Goal: Information Seeking & Learning: Learn about a topic

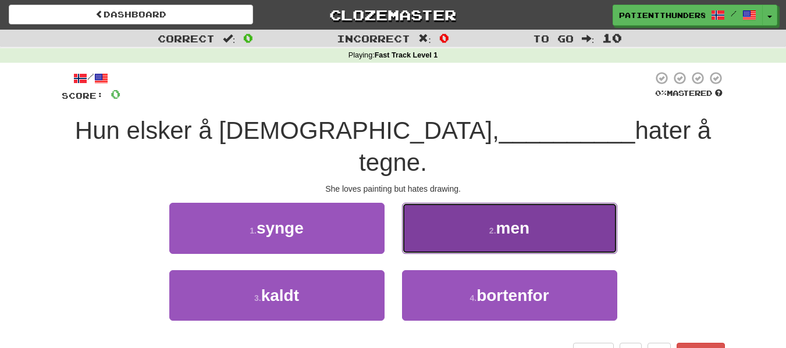
click at [507, 219] on span "men" at bounding box center [513, 228] width 34 height 18
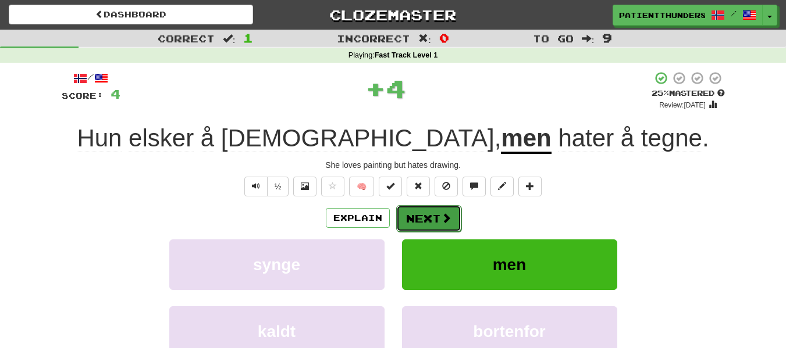
click at [434, 216] on button "Next" at bounding box center [428, 218] width 65 height 27
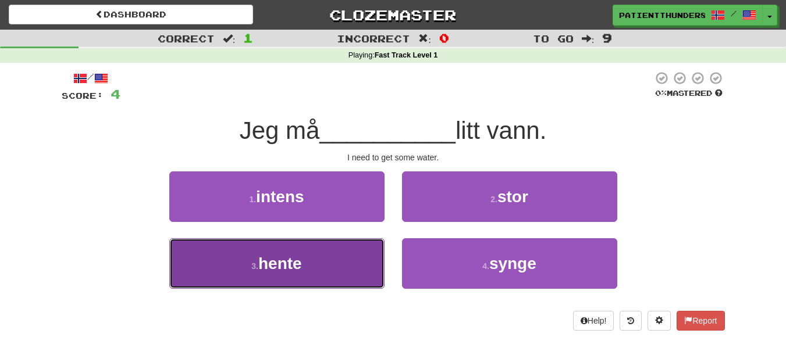
click at [306, 258] on button "3 . hente" at bounding box center [276, 263] width 215 height 51
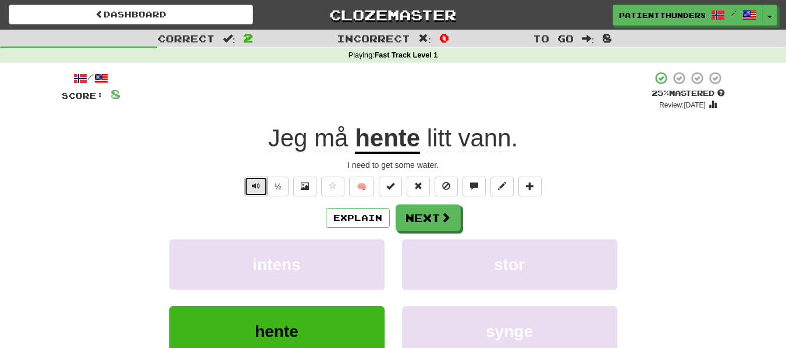
click at [255, 191] on button "Text-to-speech controls" at bounding box center [255, 187] width 23 height 20
click at [253, 187] on span "Text-to-speech controls" at bounding box center [256, 186] width 8 height 8
click at [430, 227] on button "Next" at bounding box center [428, 218] width 65 height 27
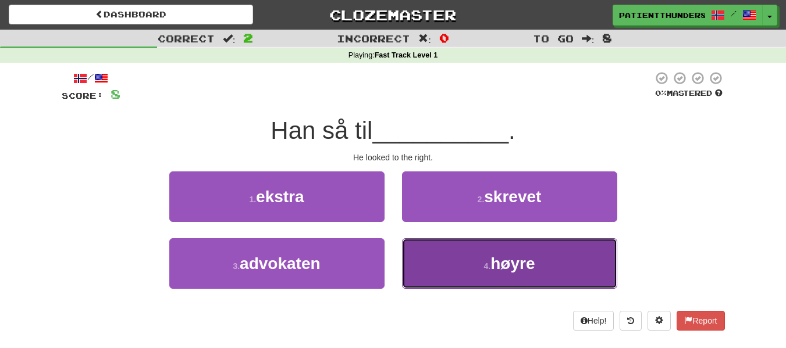
click at [472, 272] on button "4 . høyre" at bounding box center [509, 263] width 215 height 51
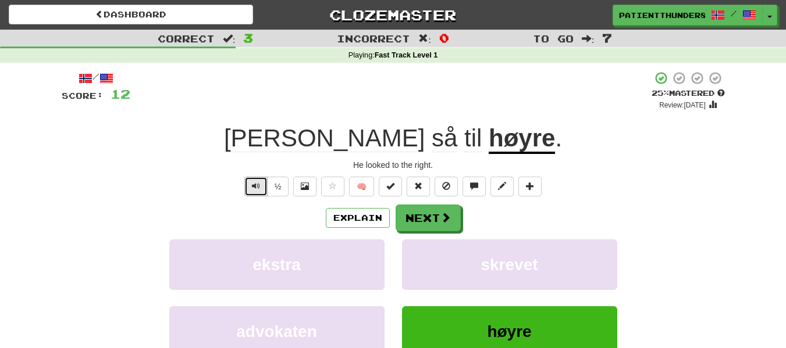
click at [253, 188] on span "Text-to-speech controls" at bounding box center [256, 186] width 8 height 8
click at [420, 223] on button "Next" at bounding box center [428, 218] width 65 height 27
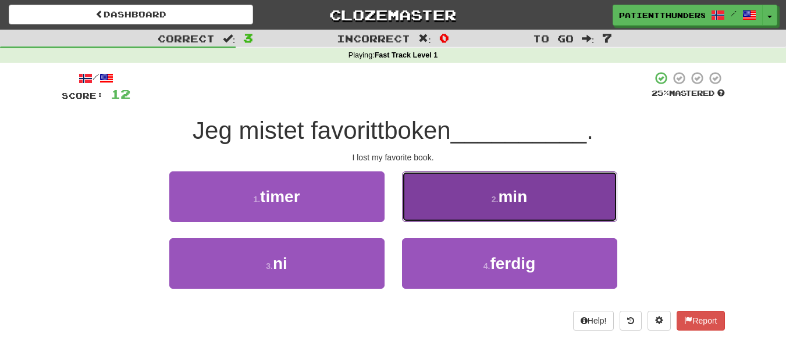
click at [451, 195] on button "2 . min" at bounding box center [509, 197] width 215 height 51
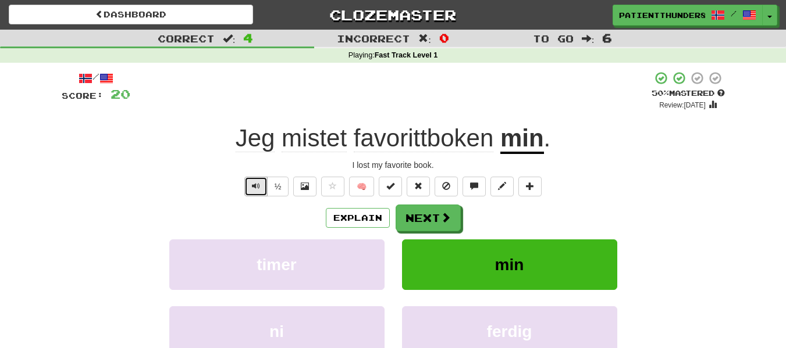
click at [252, 195] on button "Text-to-speech controls" at bounding box center [255, 187] width 23 height 20
click at [419, 219] on button "Next" at bounding box center [428, 218] width 65 height 27
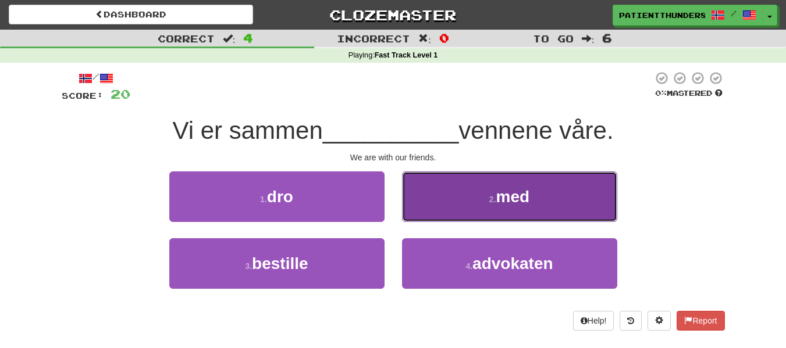
click at [485, 195] on button "2 . med" at bounding box center [509, 197] width 215 height 51
